Goal: Transaction & Acquisition: Obtain resource

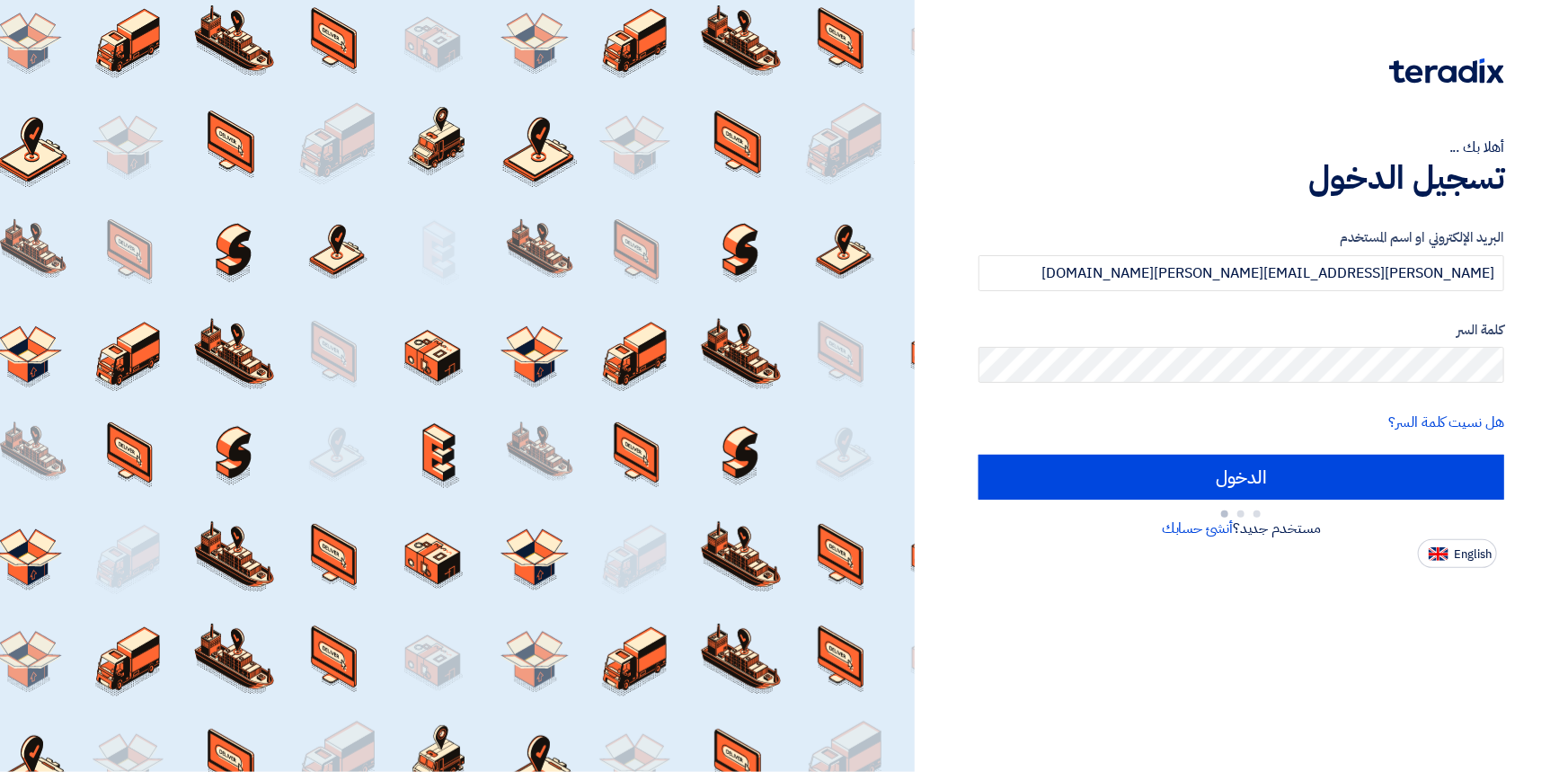
type input "Sign in"
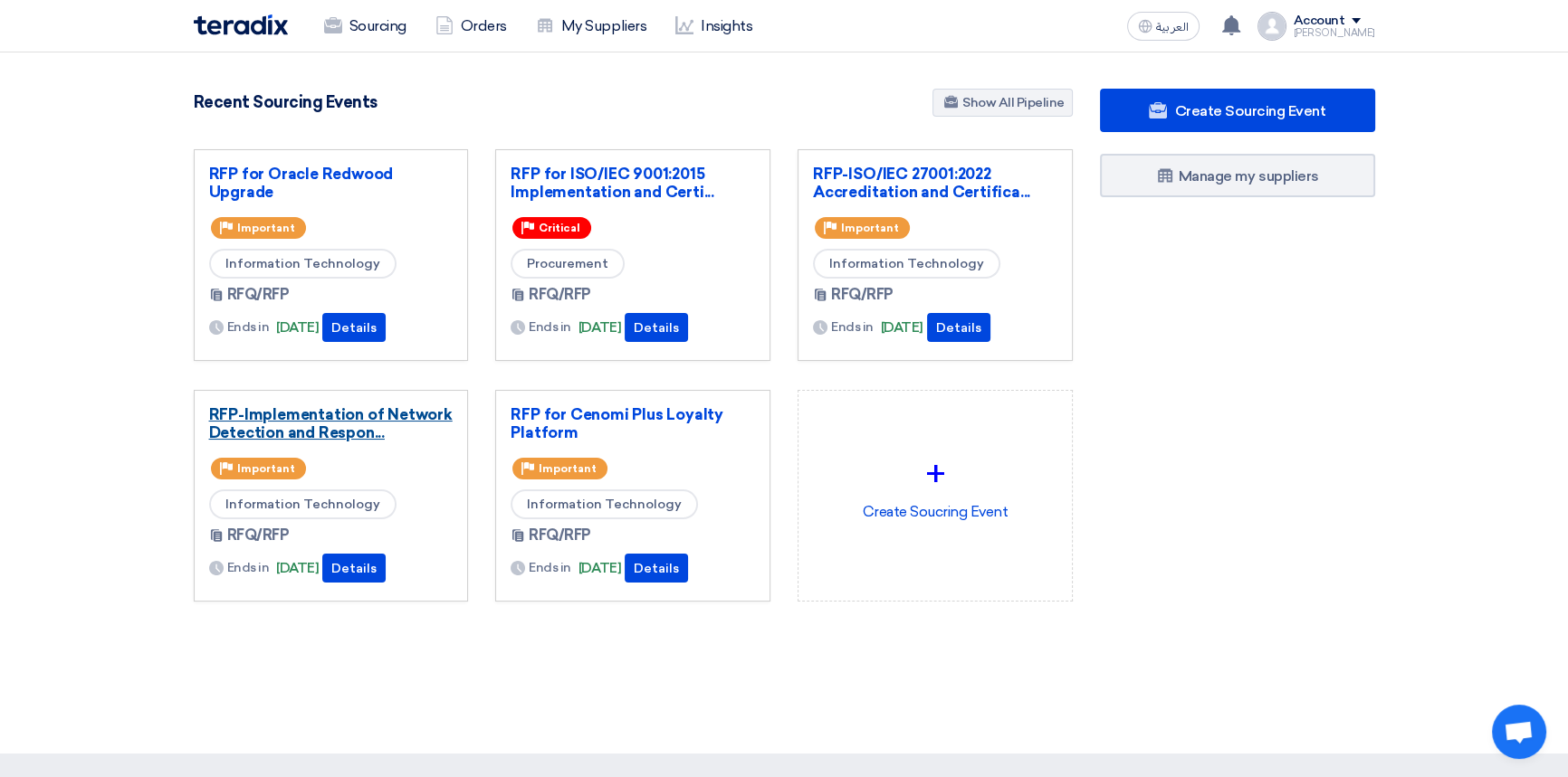
click at [333, 415] on link "RFP-Implementation of Network Detection and Respon..." at bounding box center [331, 424] width 244 height 36
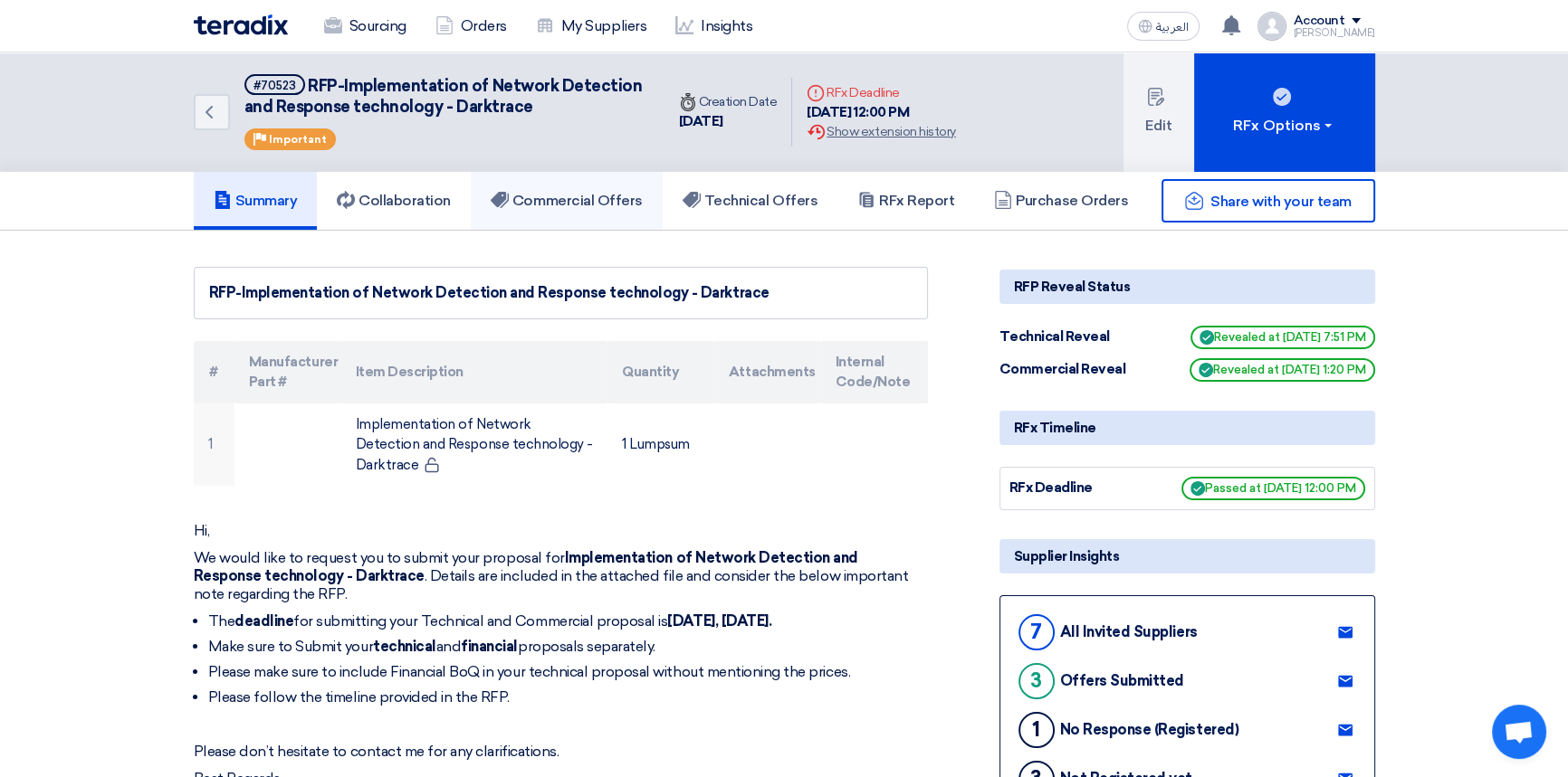
click at [610, 204] on h5 "Commercial Offers" at bounding box center [566, 200] width 152 height 18
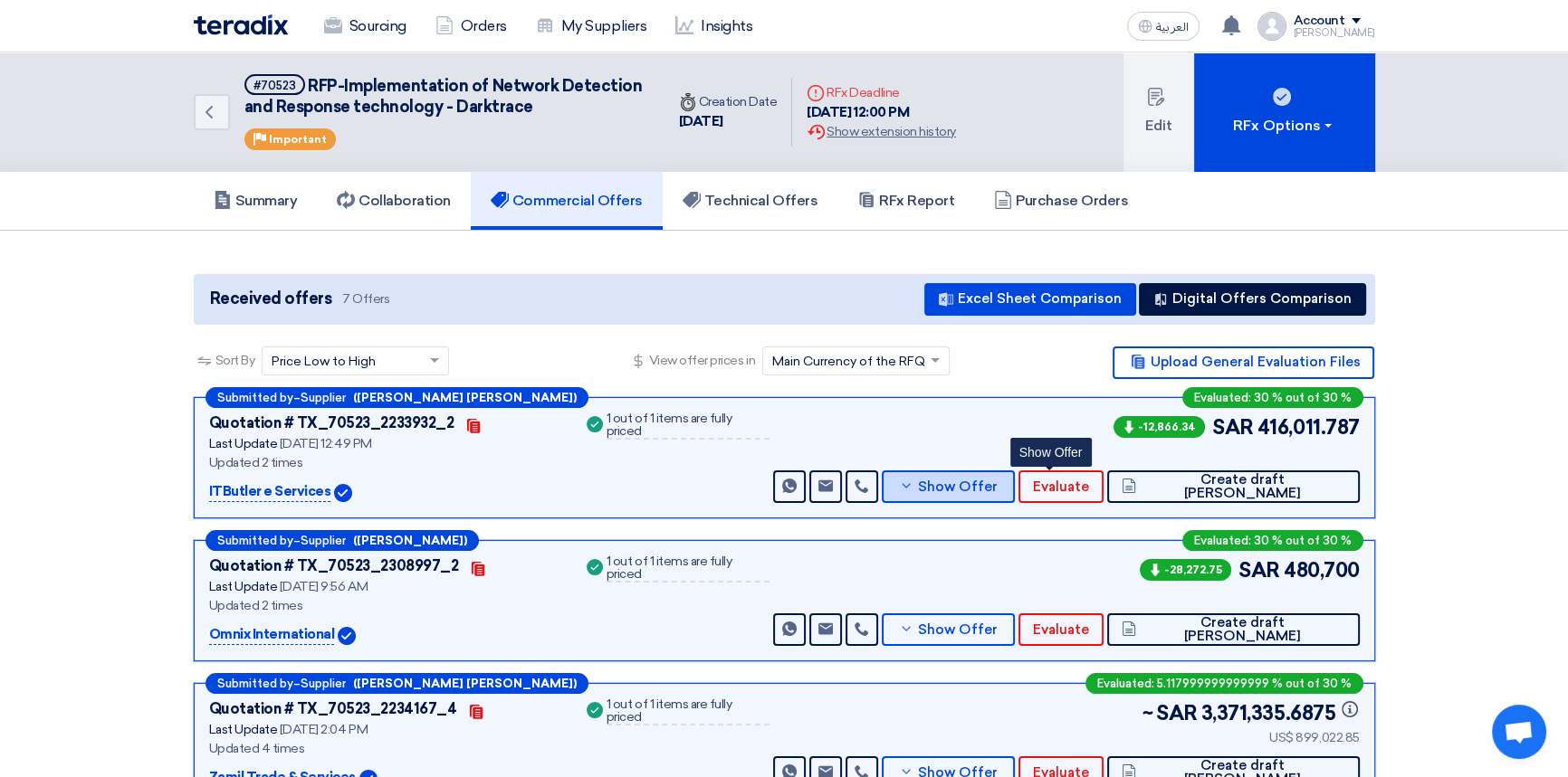
click at [997, 492] on span "Show Offer" at bounding box center [957, 487] width 79 height 13
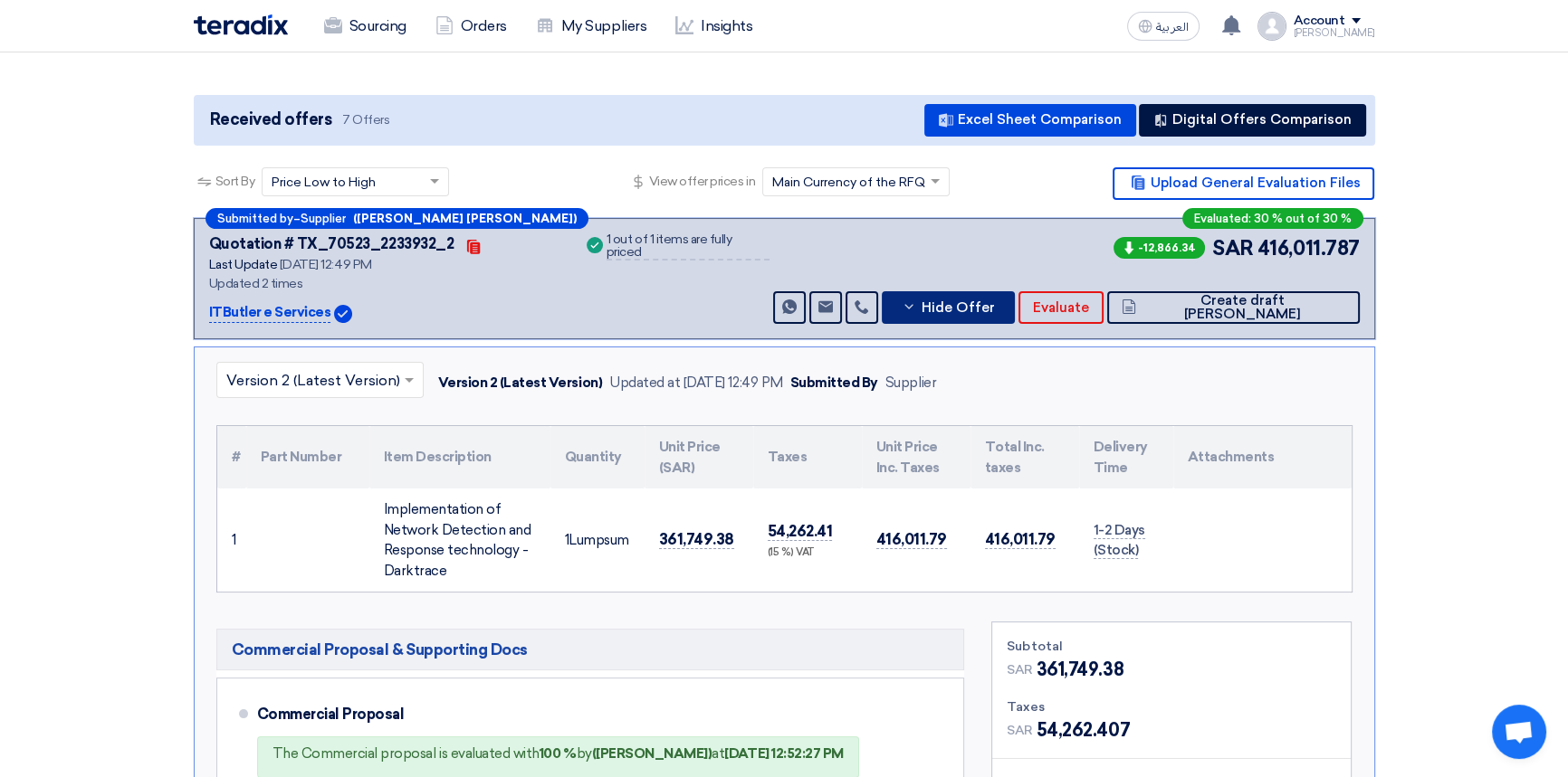
scroll to position [246, 0]
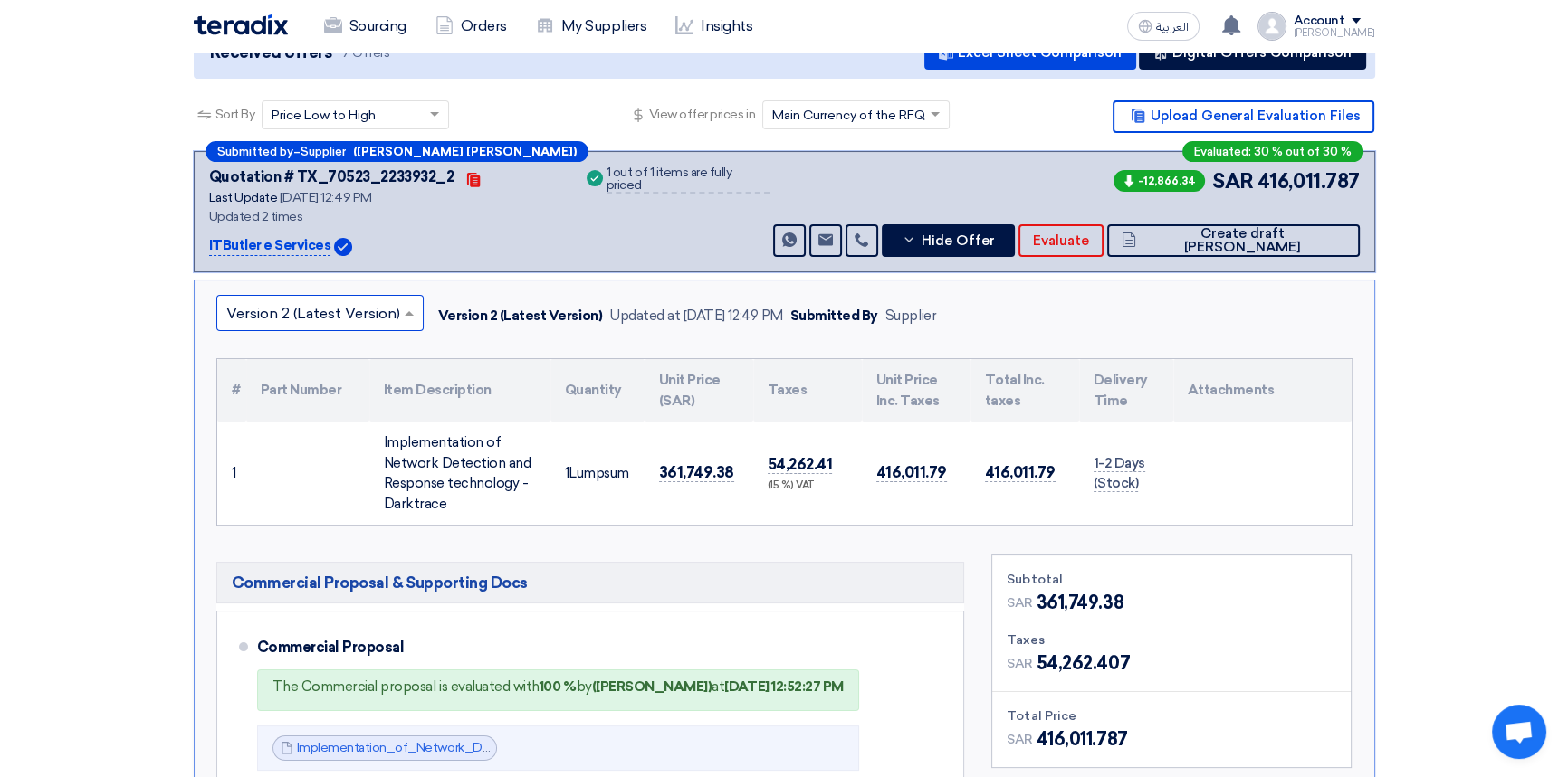
click at [314, 312] on input "text" at bounding box center [310, 314] width 169 height 30
click at [310, 387] on div "Version 1" at bounding box center [319, 391] width 205 height 36
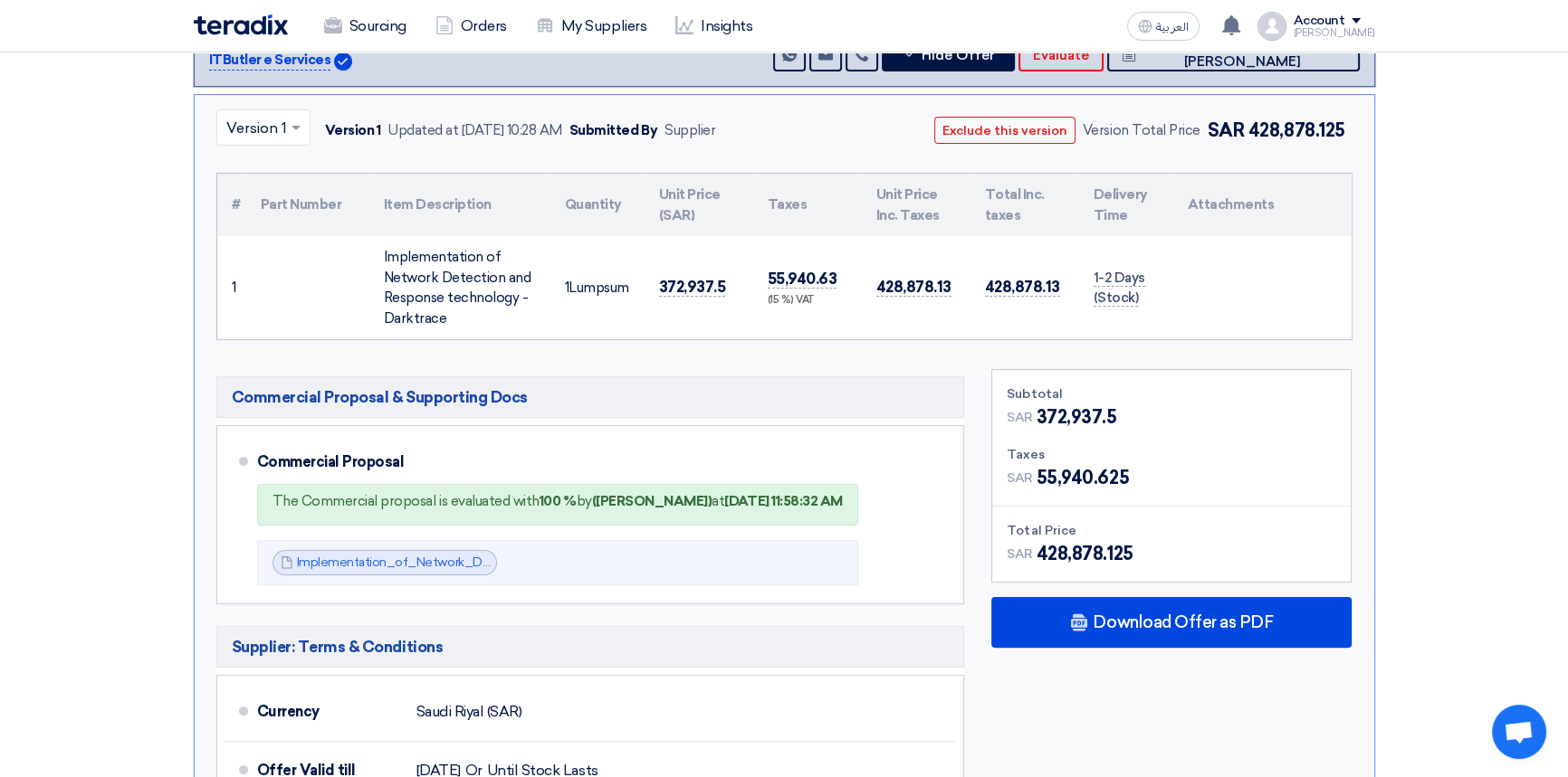
scroll to position [494, 0]
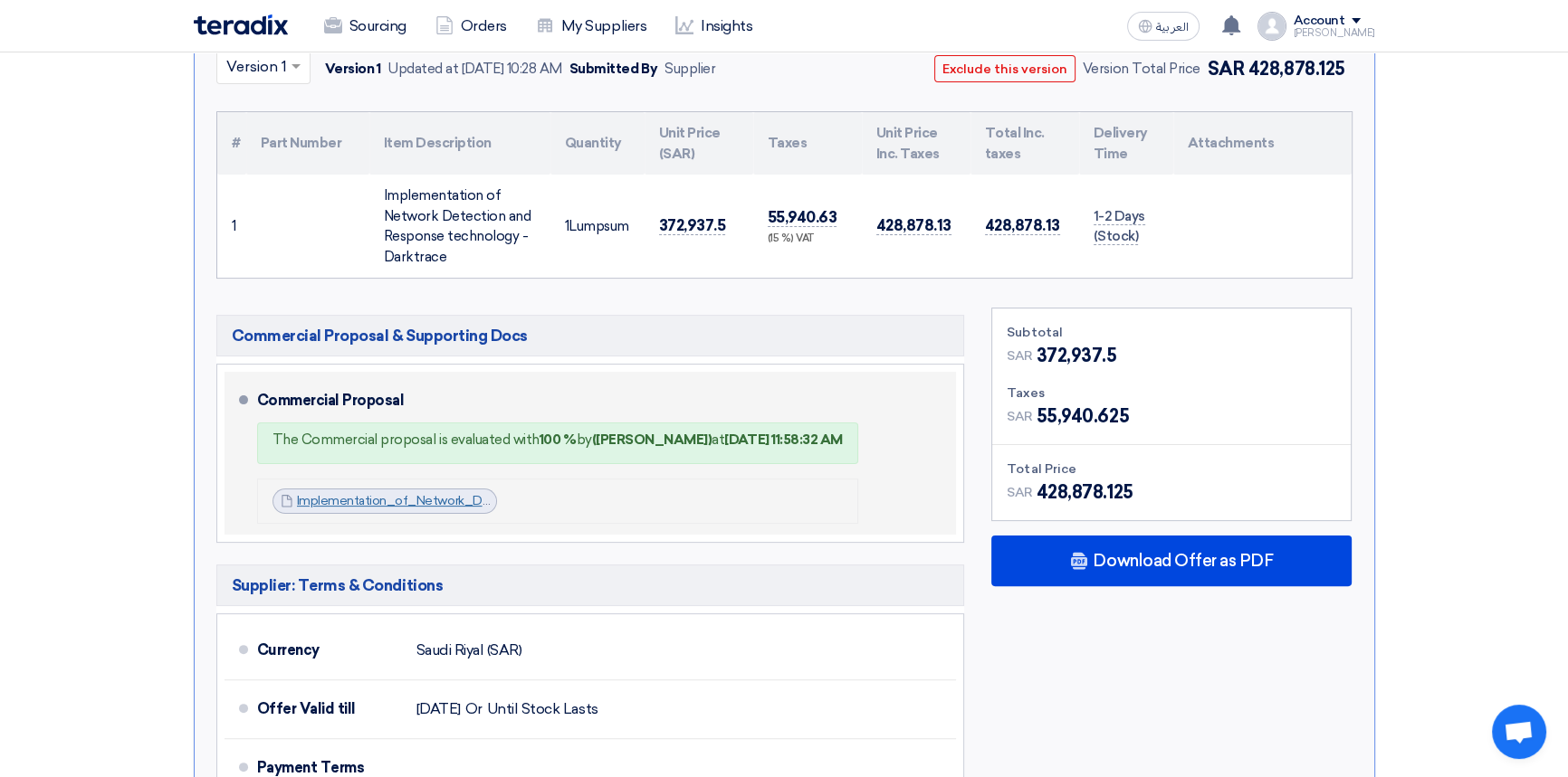
click at [423, 500] on link "Implementation_of_Network_Detection_and_Response_Financial_V_1753341809784.pdf" at bounding box center [560, 501] width 525 height 15
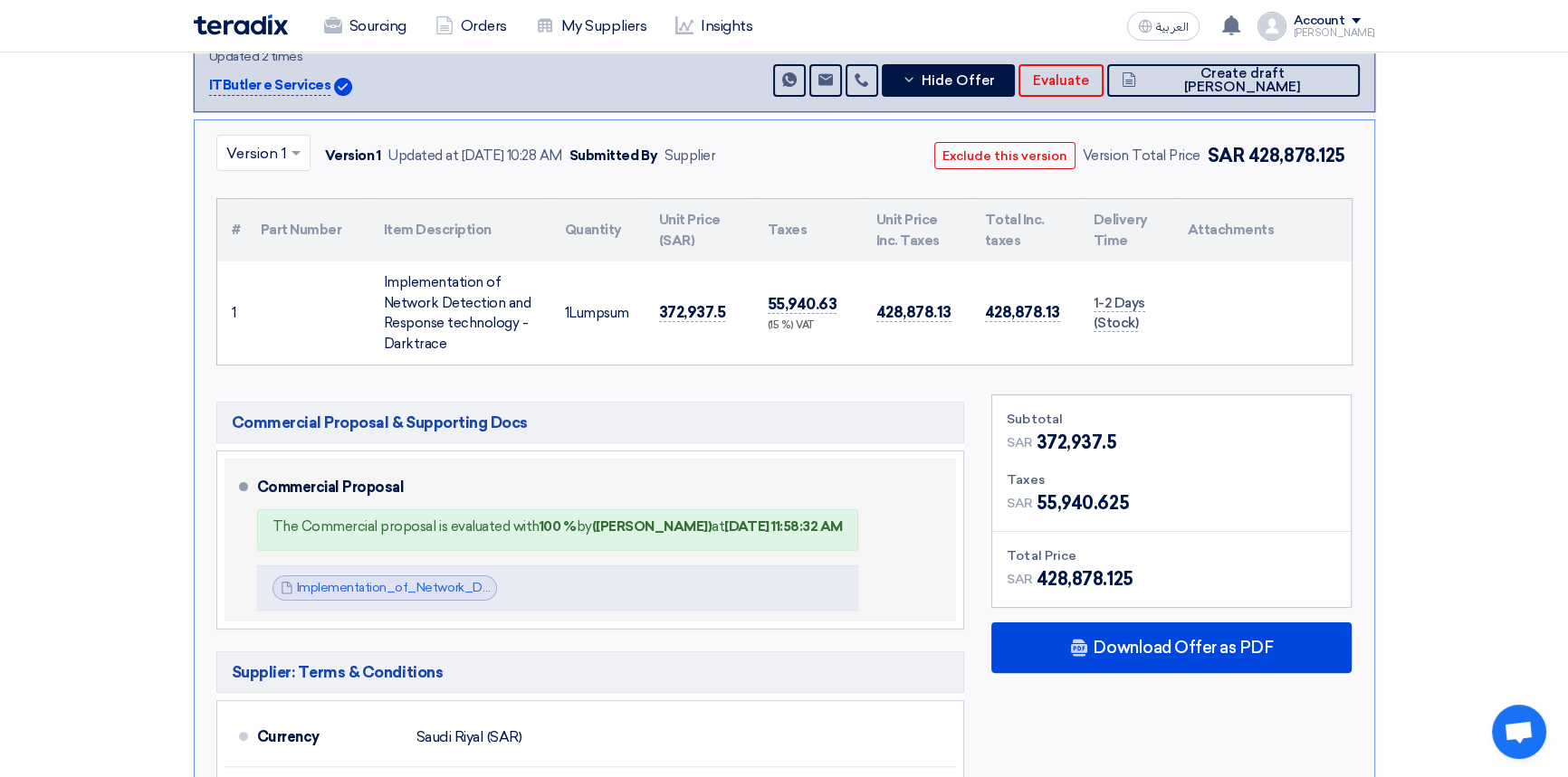
scroll to position [246, 0]
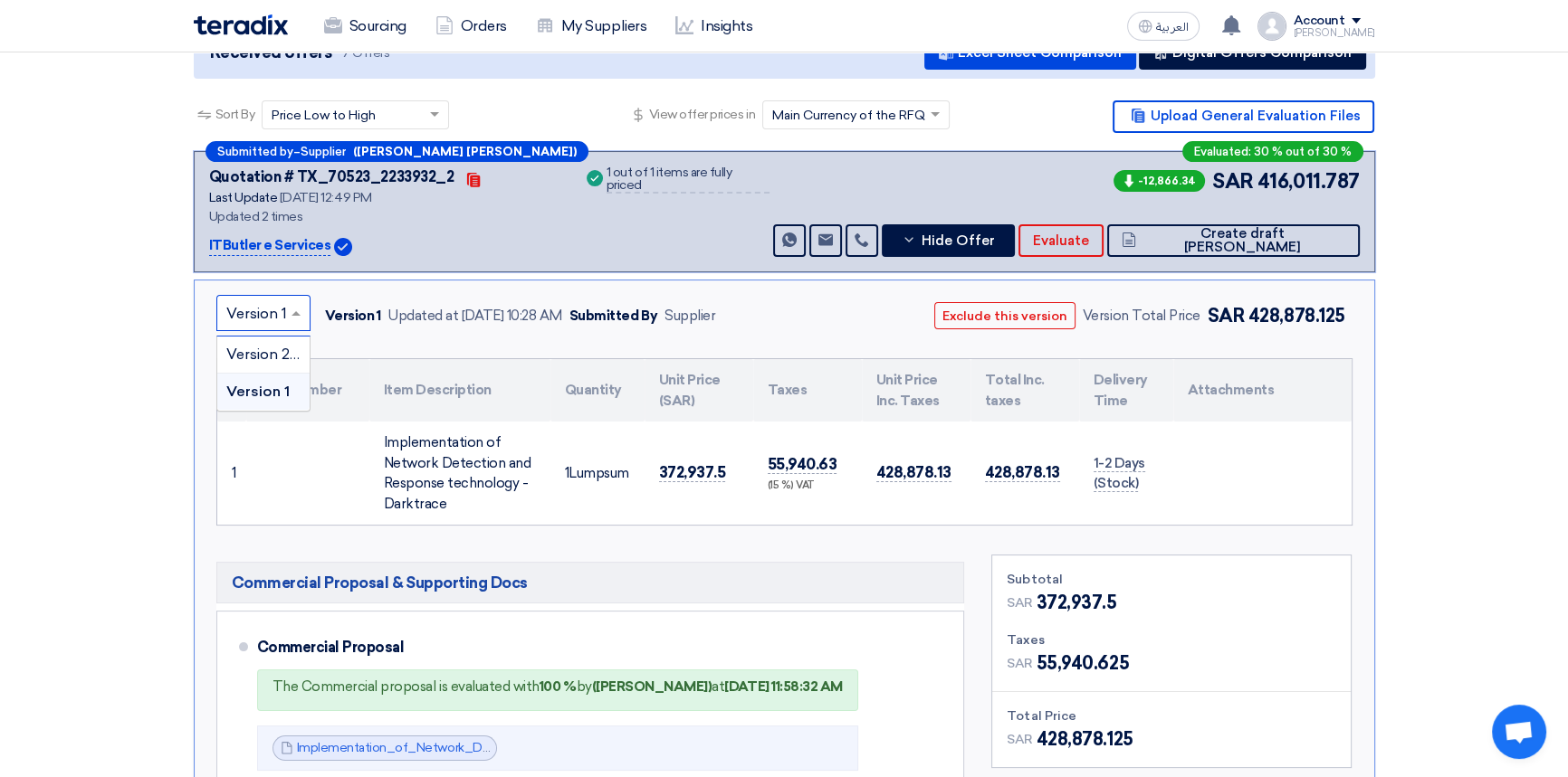
click at [270, 304] on input "text" at bounding box center [254, 314] width 56 height 30
click at [277, 355] on span "Version 2 (Latest Version)" at bounding box center [313, 354] width 174 height 17
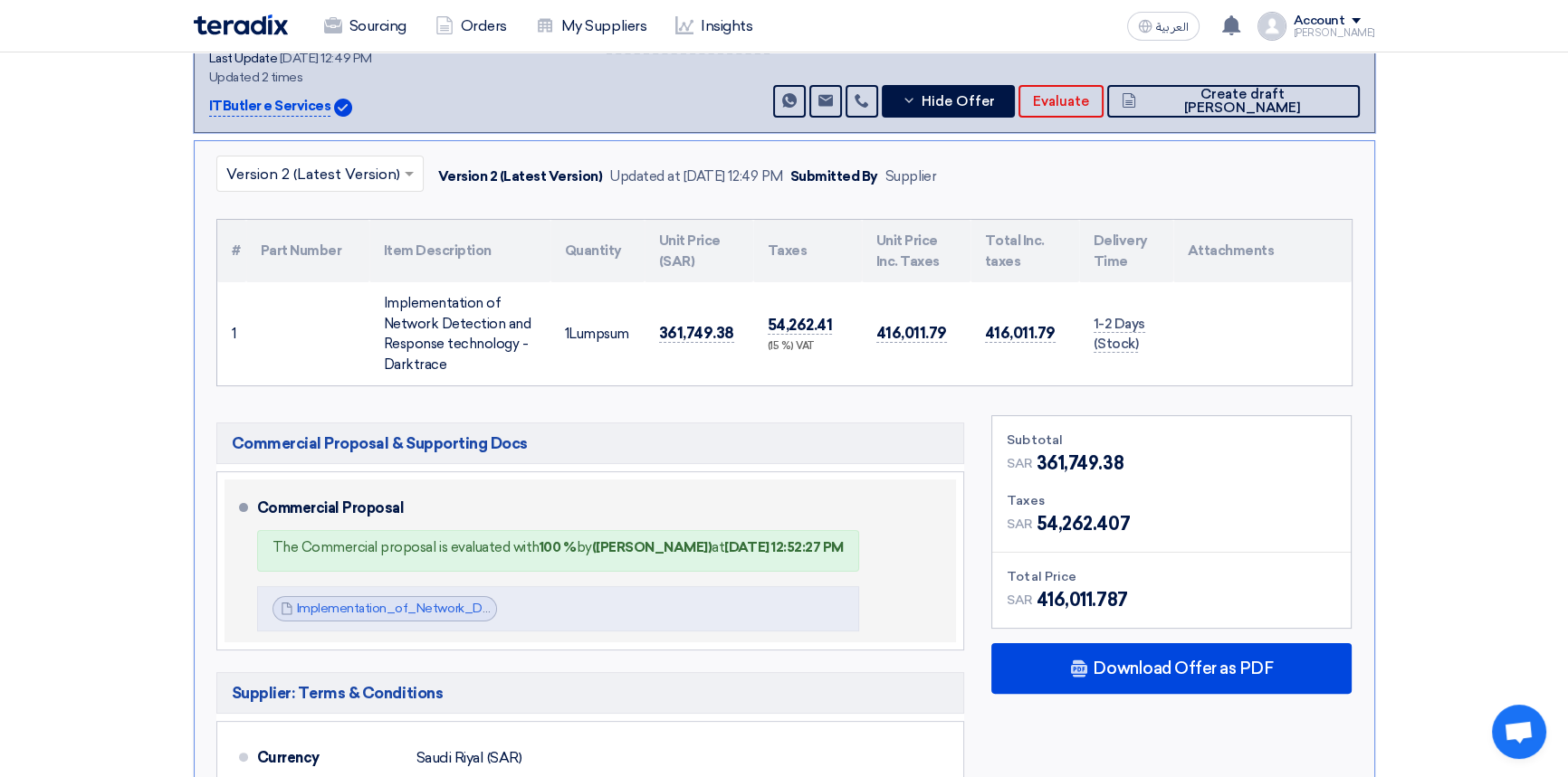
scroll to position [410, 0]
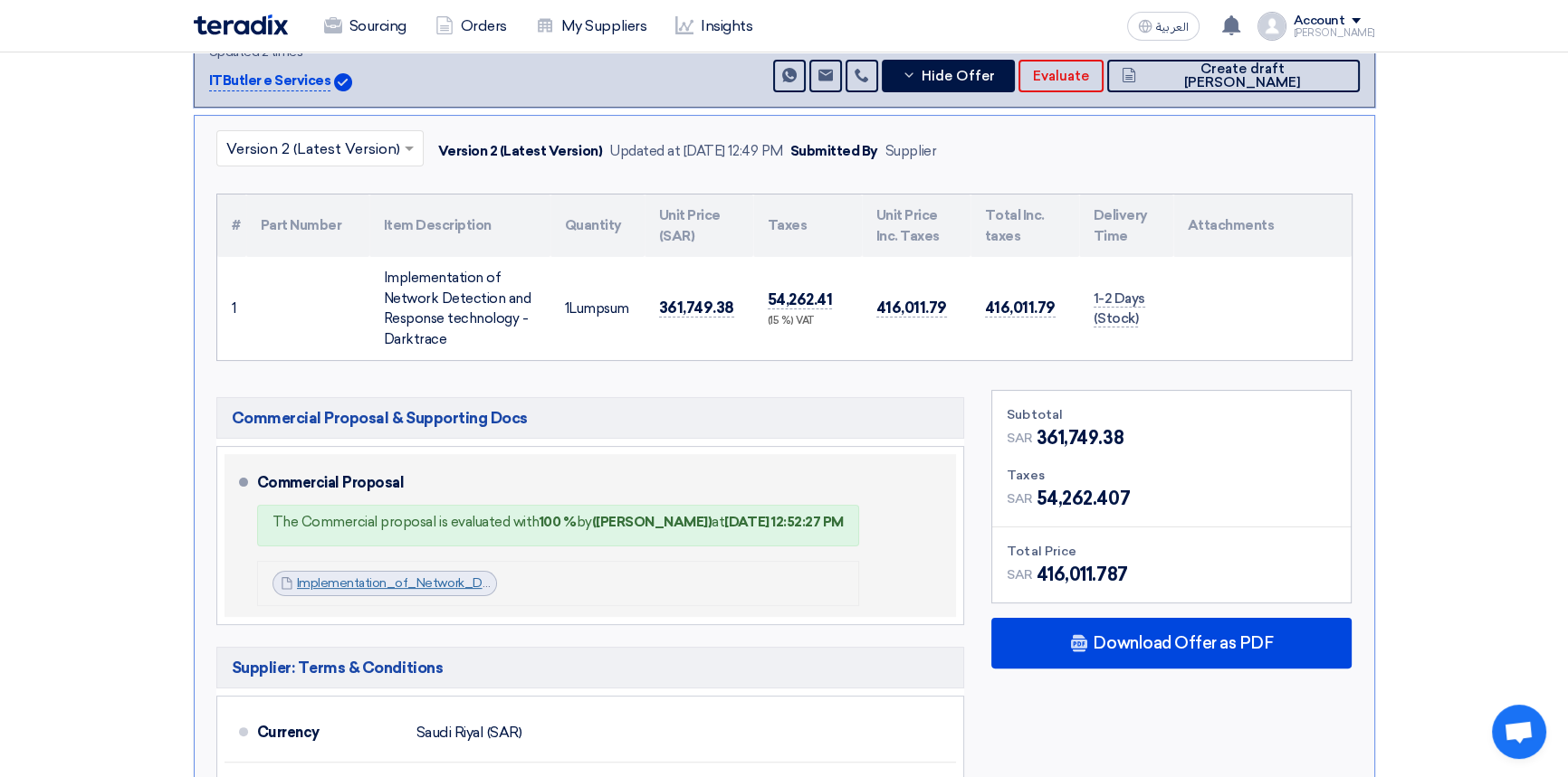
click at [434, 583] on link "Implementation_of_Network_Detection_and_Response_Financial_V_1753341809784.pdf" at bounding box center [560, 583] width 525 height 15
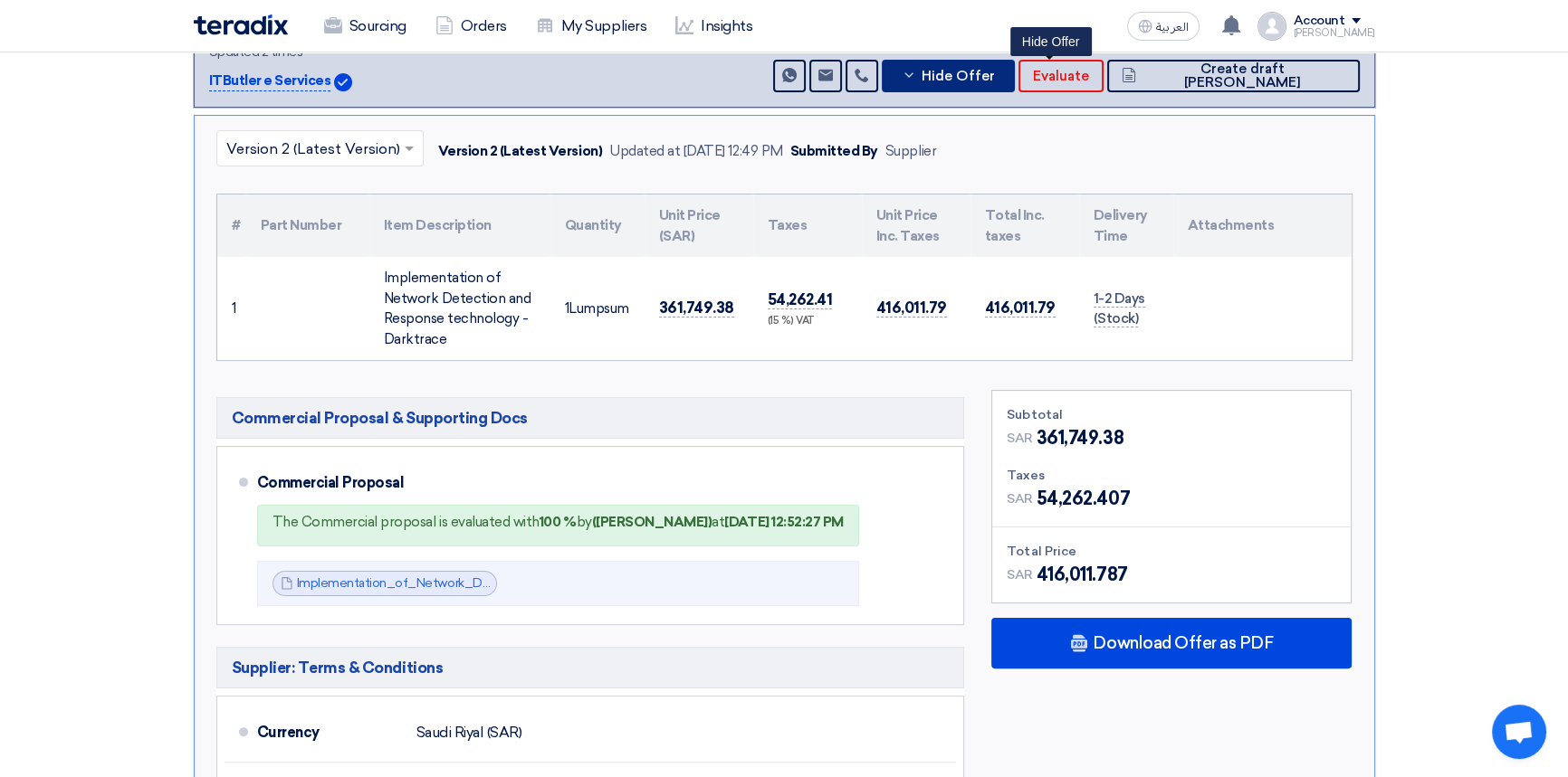
click at [1015, 83] on button "Hide Offer" at bounding box center [948, 76] width 134 height 32
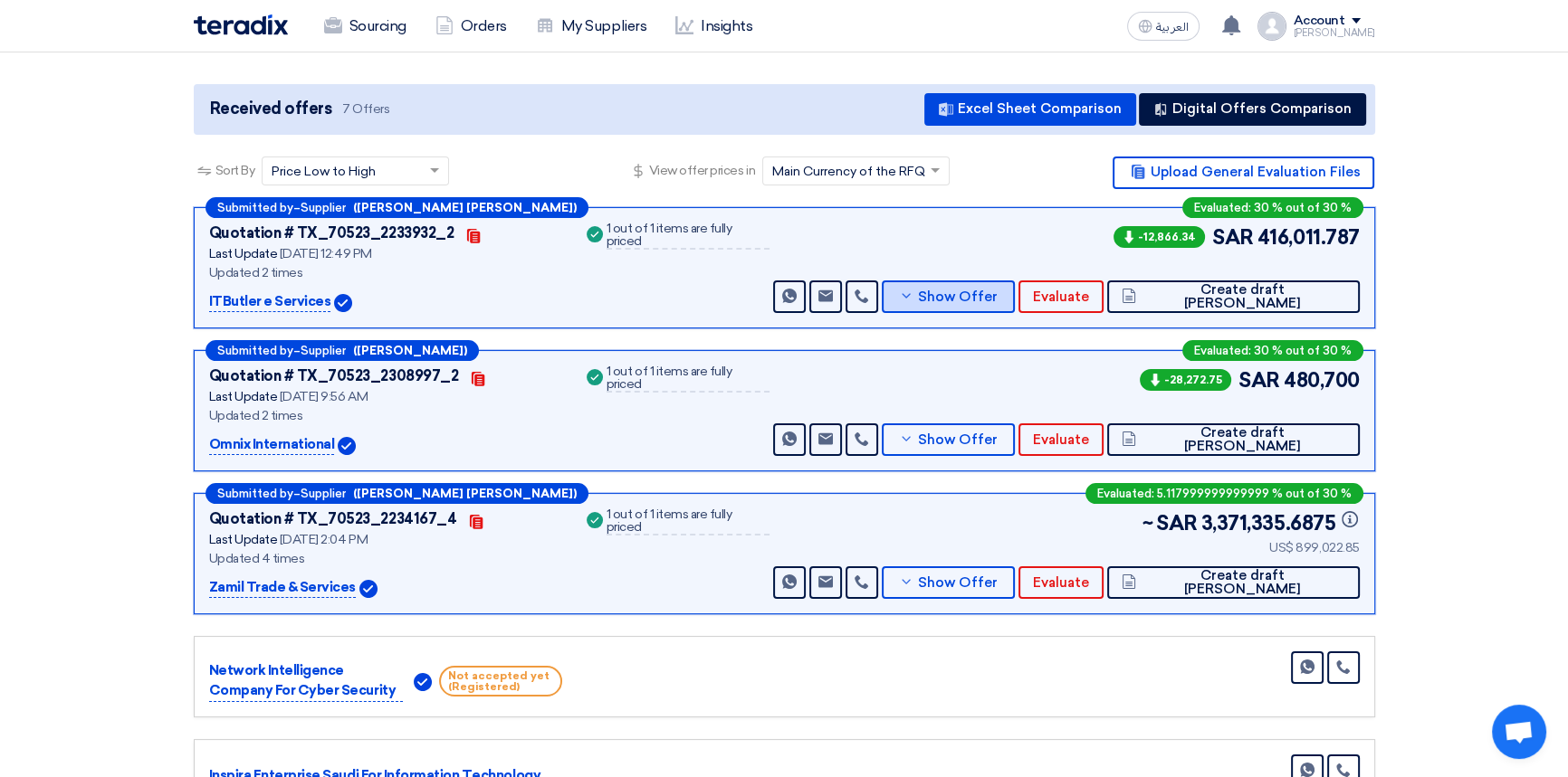
scroll to position [0, 0]
